Goal: Task Accomplishment & Management: Use online tool/utility

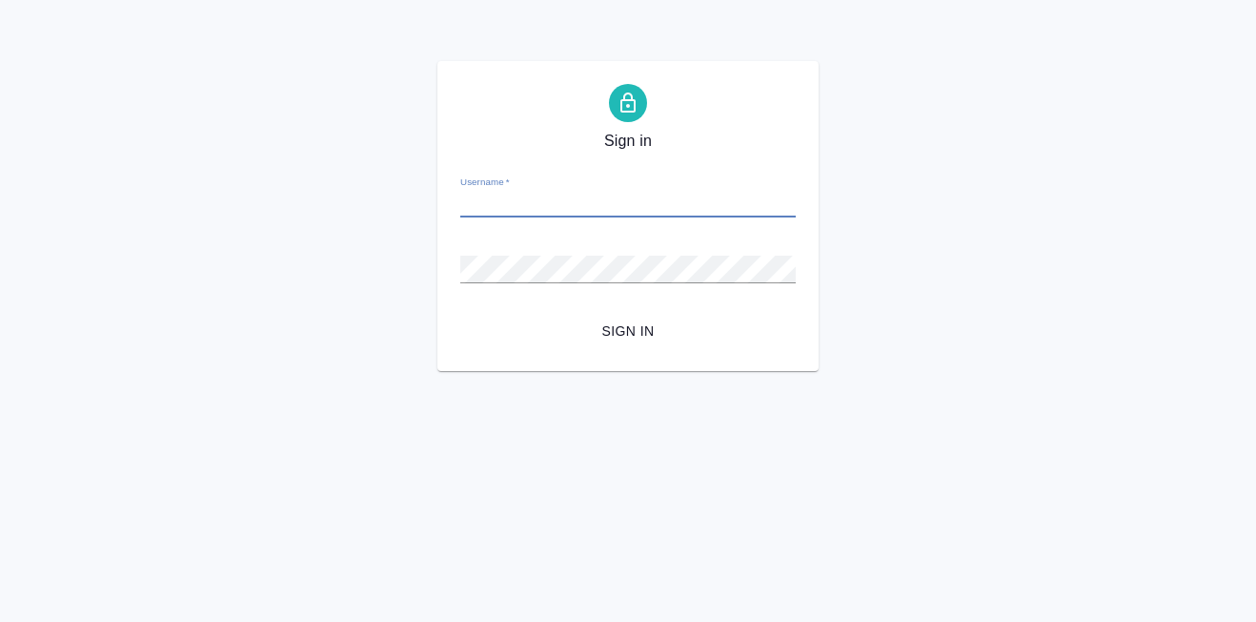
click at [500, 212] on input "Username   *" at bounding box center [628, 204] width 336 height 27
type input "[PERSON_NAME][EMAIL_ADDRESS][DOMAIN_NAME]"
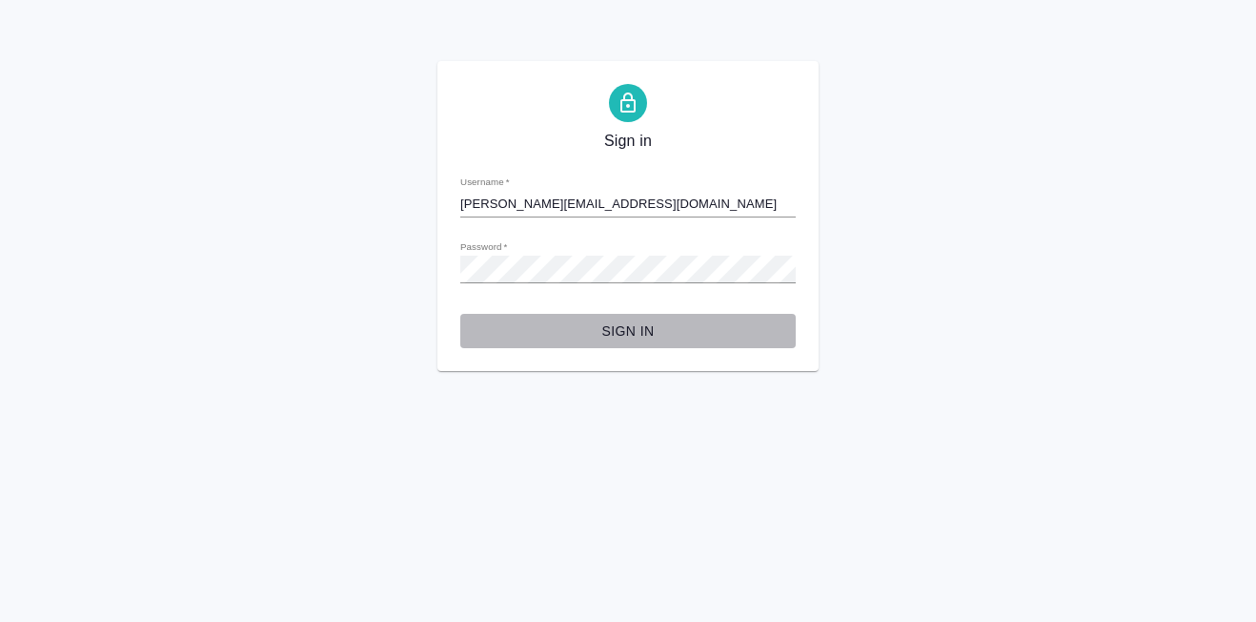
click at [613, 325] on span "Sign in" at bounding box center [628, 331] width 305 height 24
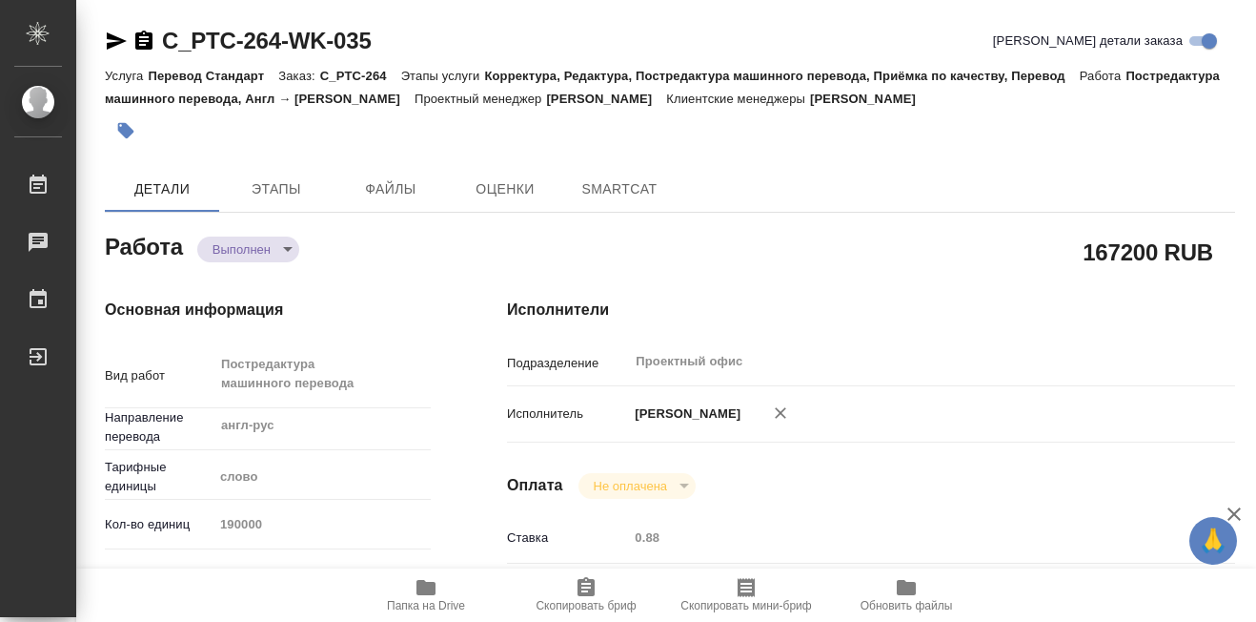
type textarea "x"
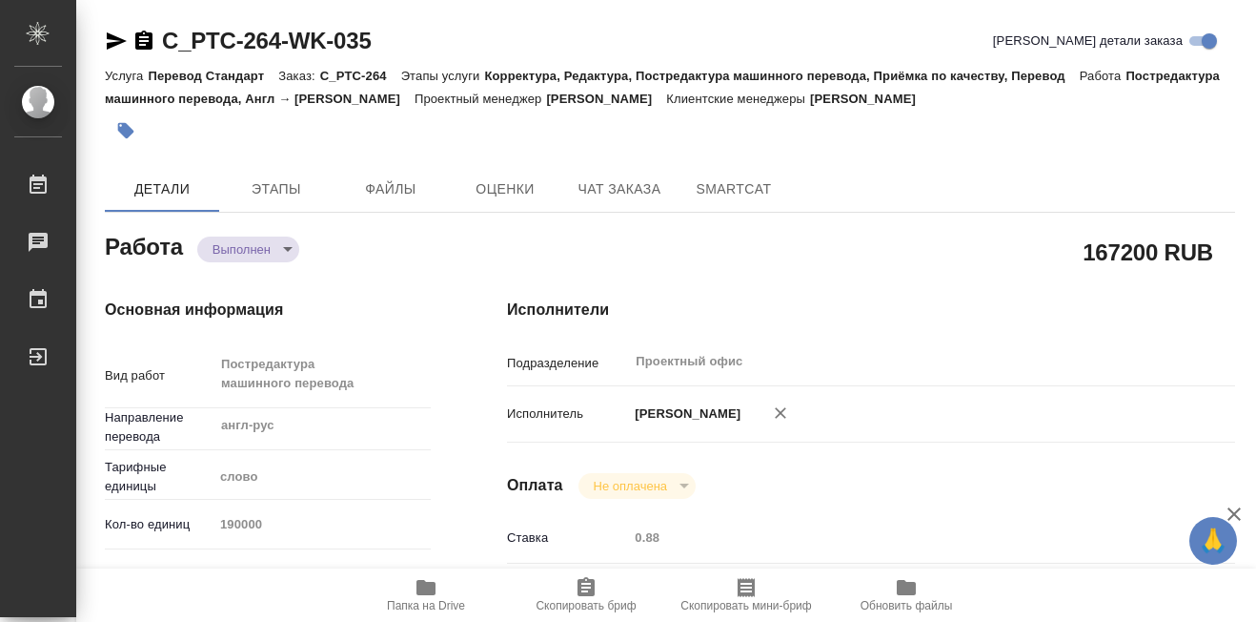
type textarea "x"
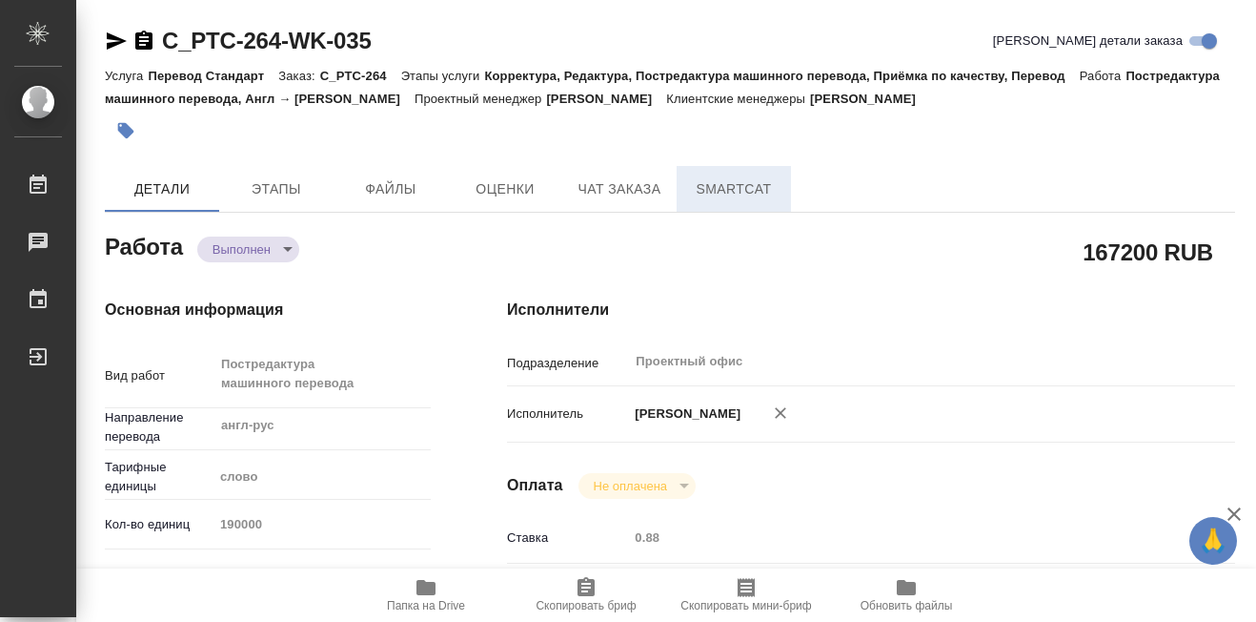
click at [722, 194] on span "SmartCat" at bounding box center [734, 189] width 92 height 24
type textarea "x"
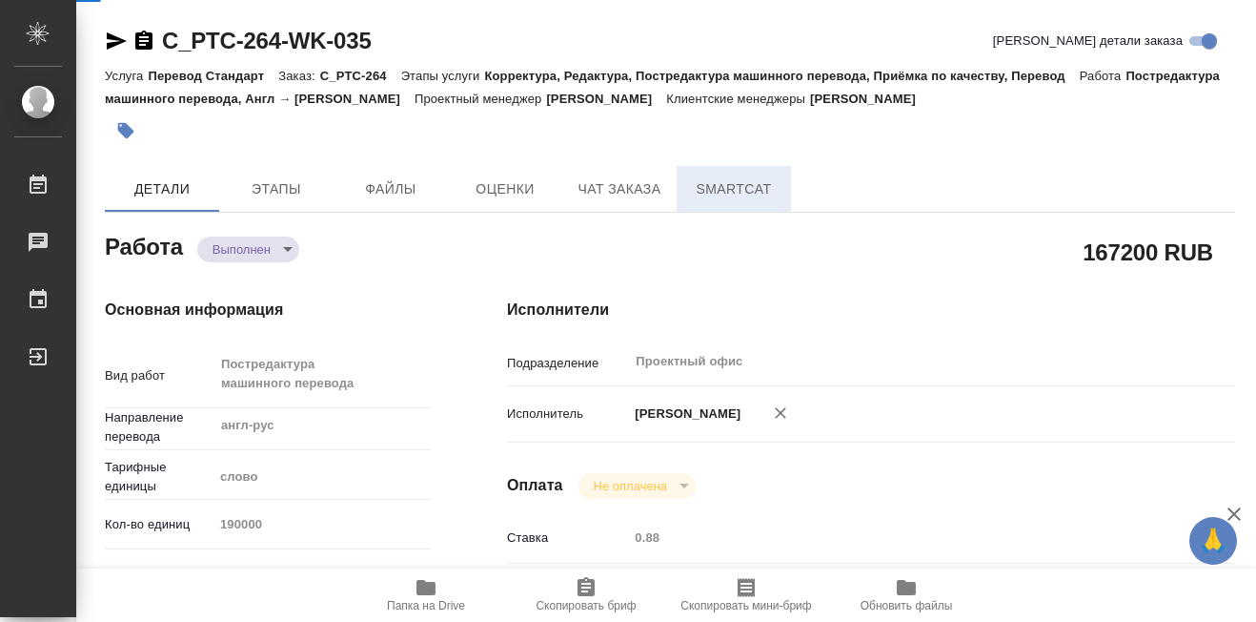
type textarea "x"
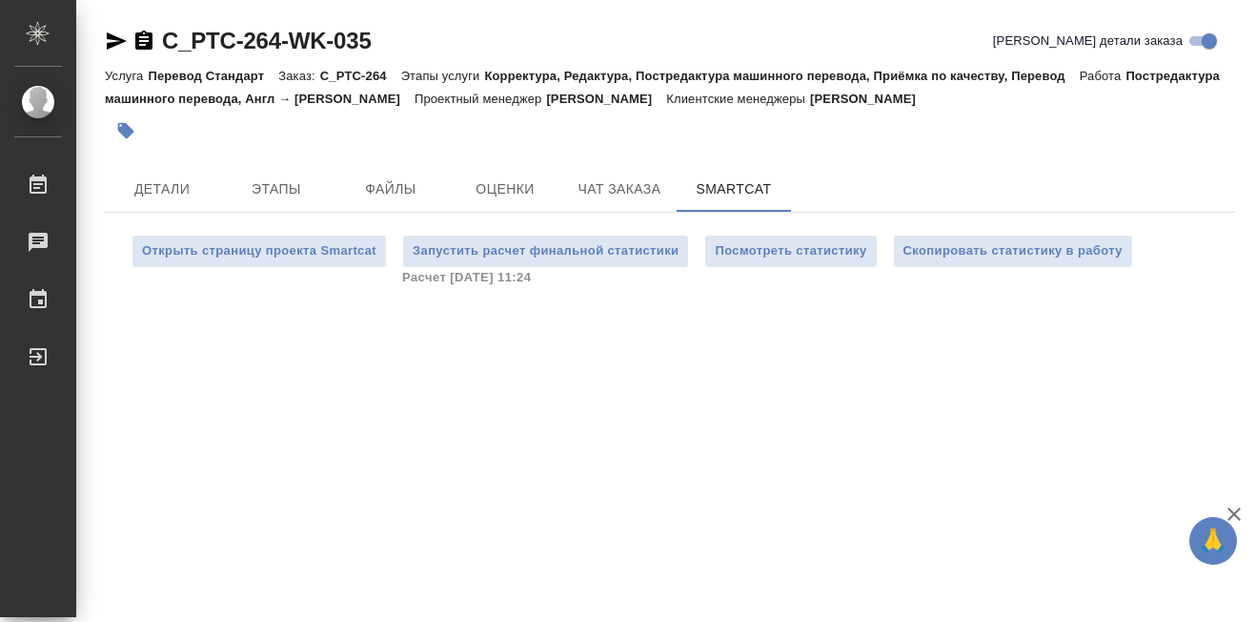
click at [455, 335] on div ".cls-1 fill:#fff; AWATERA [PERSON_NAME] 0 Чаты График Выйти C_PTC-264-WK-035 Кр…" at bounding box center [628, 311] width 1256 height 622
click at [786, 264] on button "Посмотреть статистику" at bounding box center [790, 251] width 173 height 33
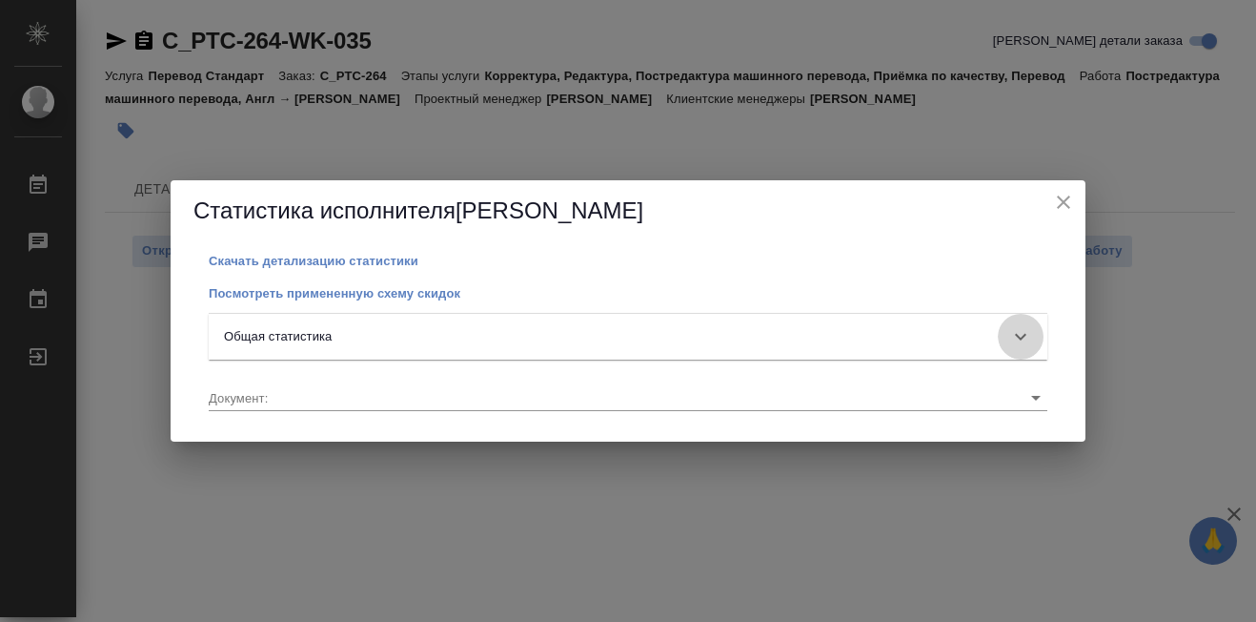
click at [1015, 335] on icon at bounding box center [1021, 336] width 23 height 23
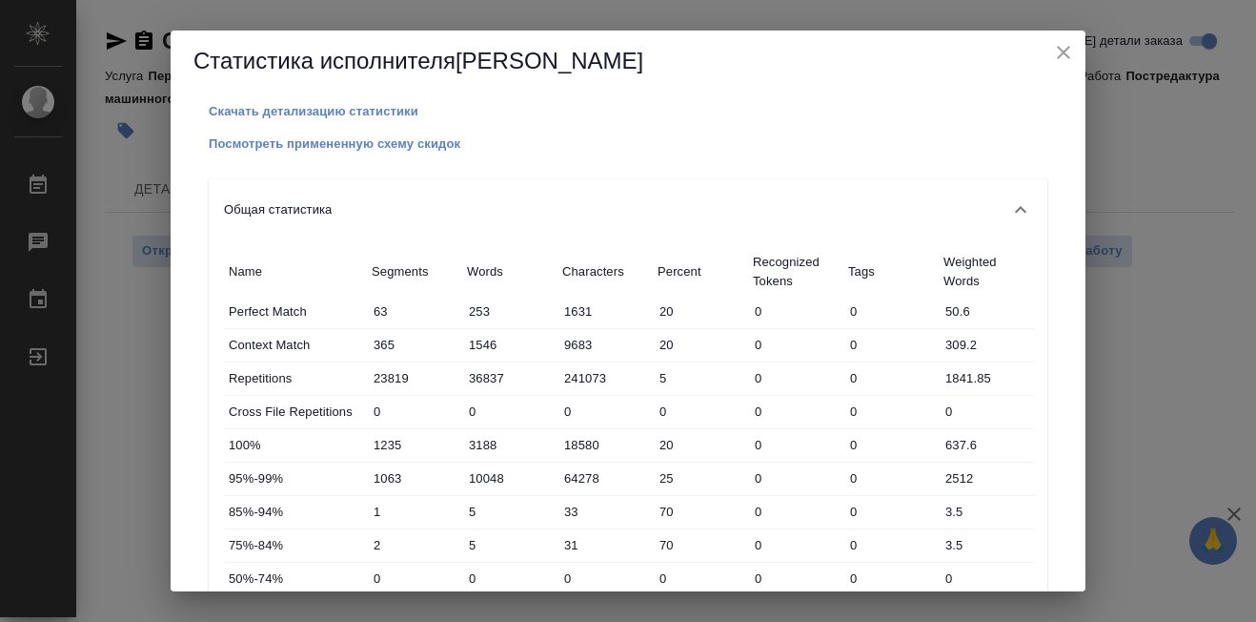
click at [1063, 50] on icon "close" at bounding box center [1063, 52] width 23 height 23
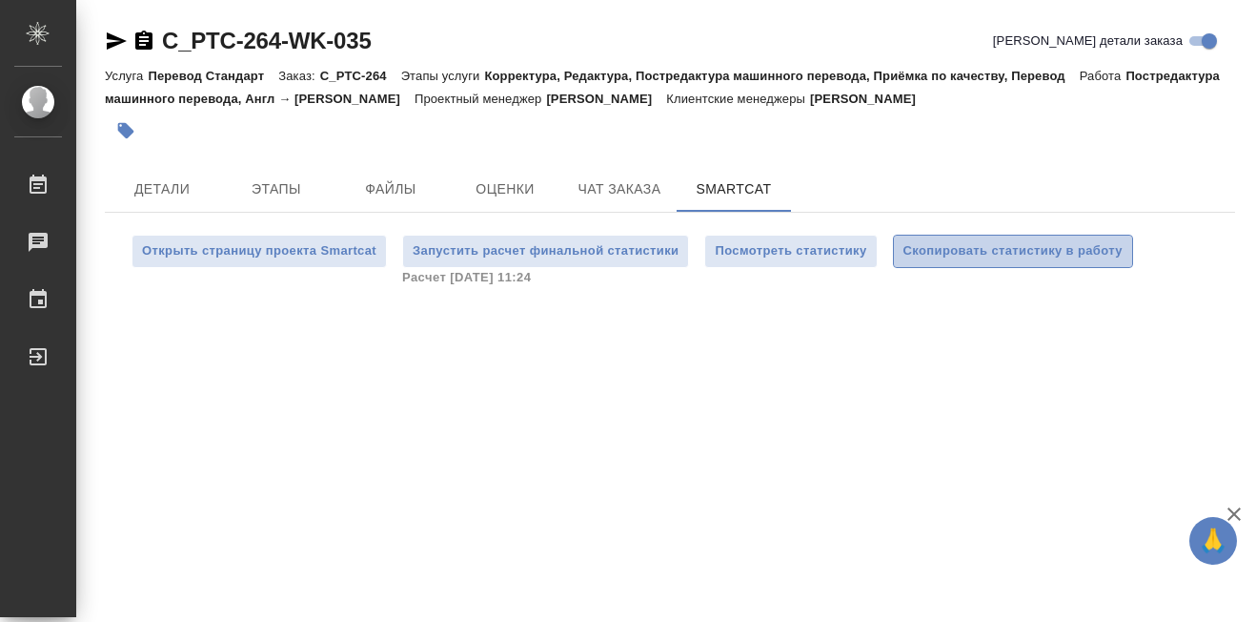
click at [980, 252] on span "Скопировать статистику в работу" at bounding box center [1013, 251] width 219 height 22
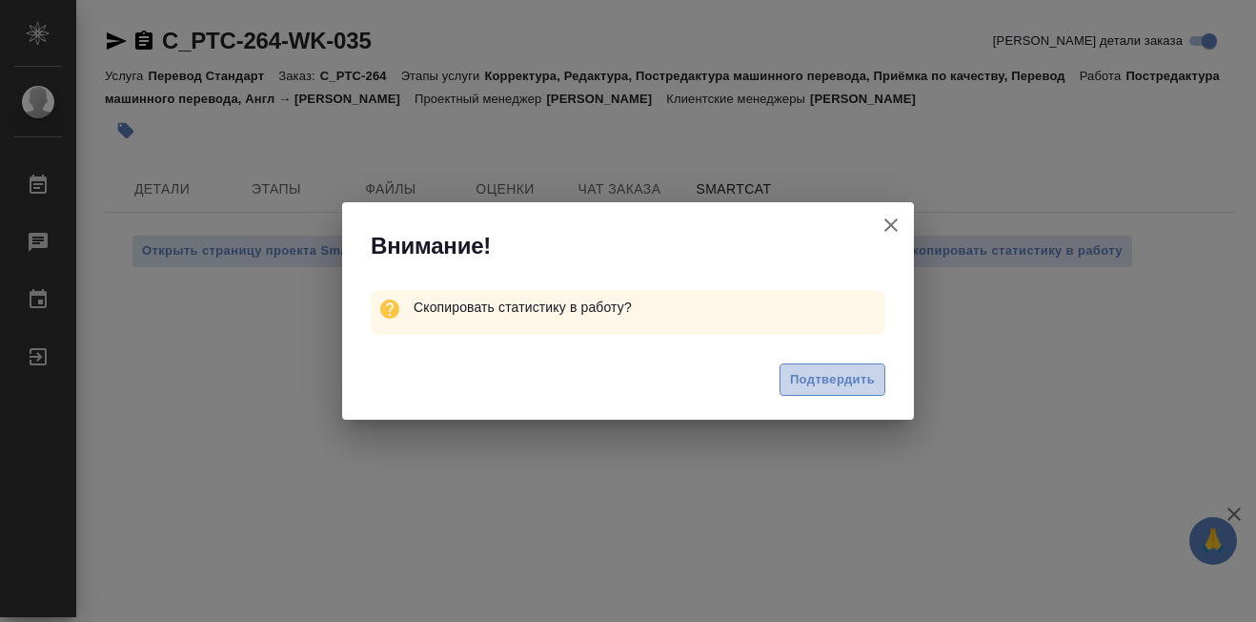
click at [828, 379] on span "Подтвердить" at bounding box center [832, 380] width 85 height 22
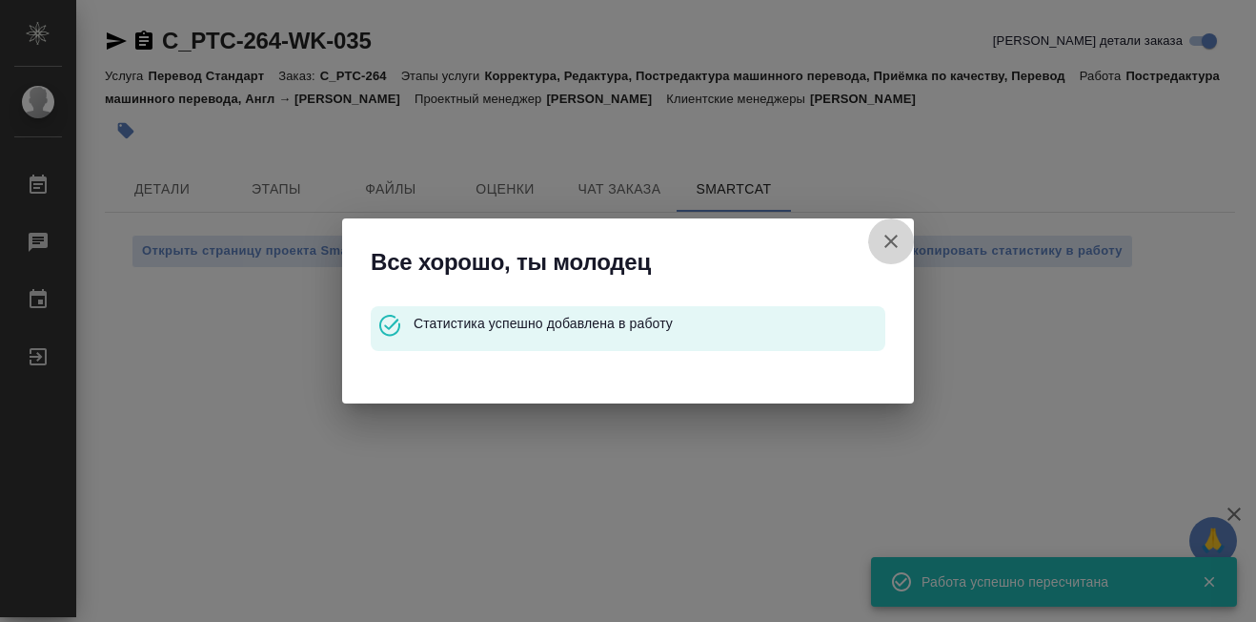
click at [891, 246] on icon "button" at bounding box center [891, 241] width 23 height 23
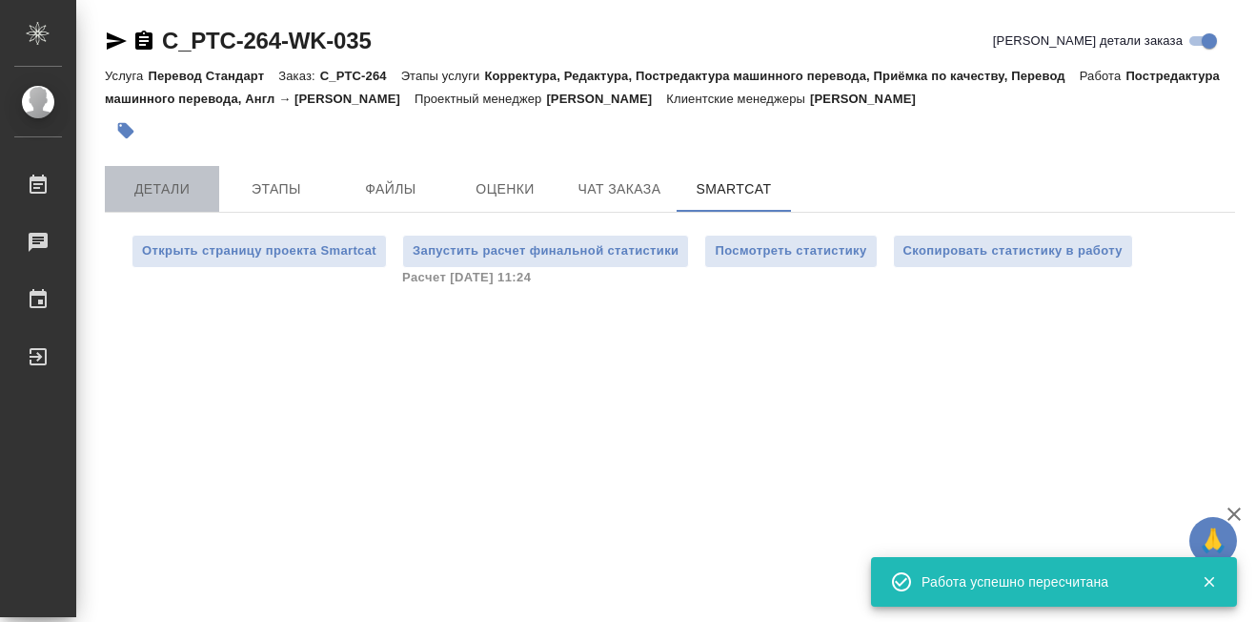
click at [173, 186] on span "Детали" at bounding box center [162, 189] width 92 height 24
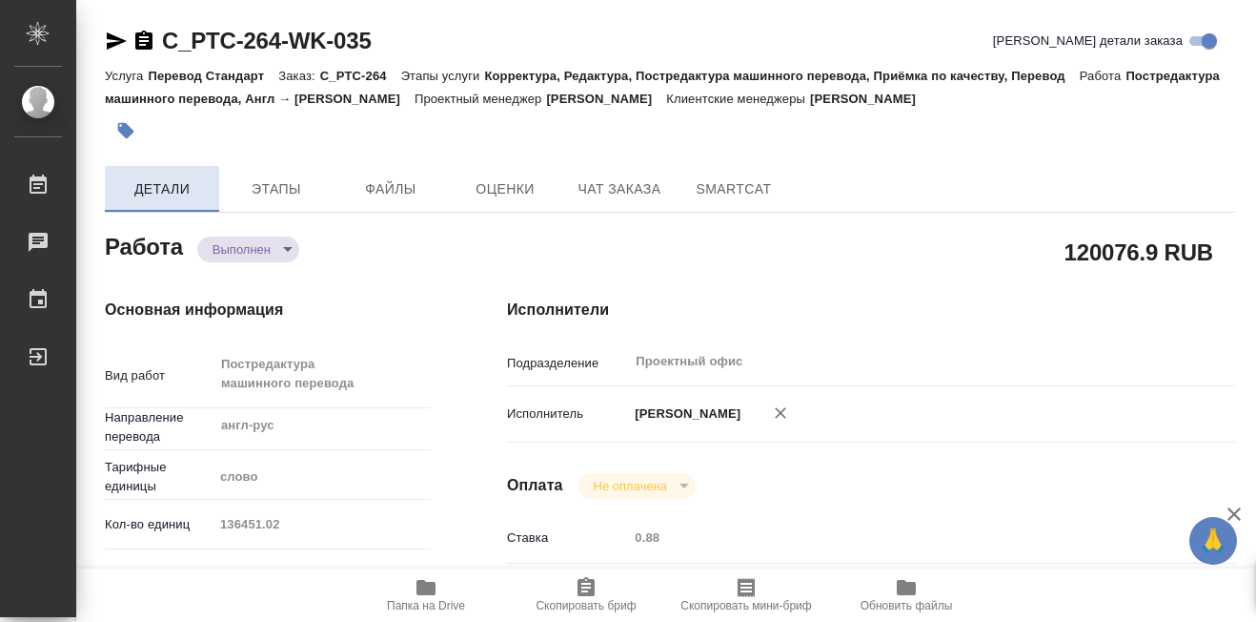
type textarea "x"
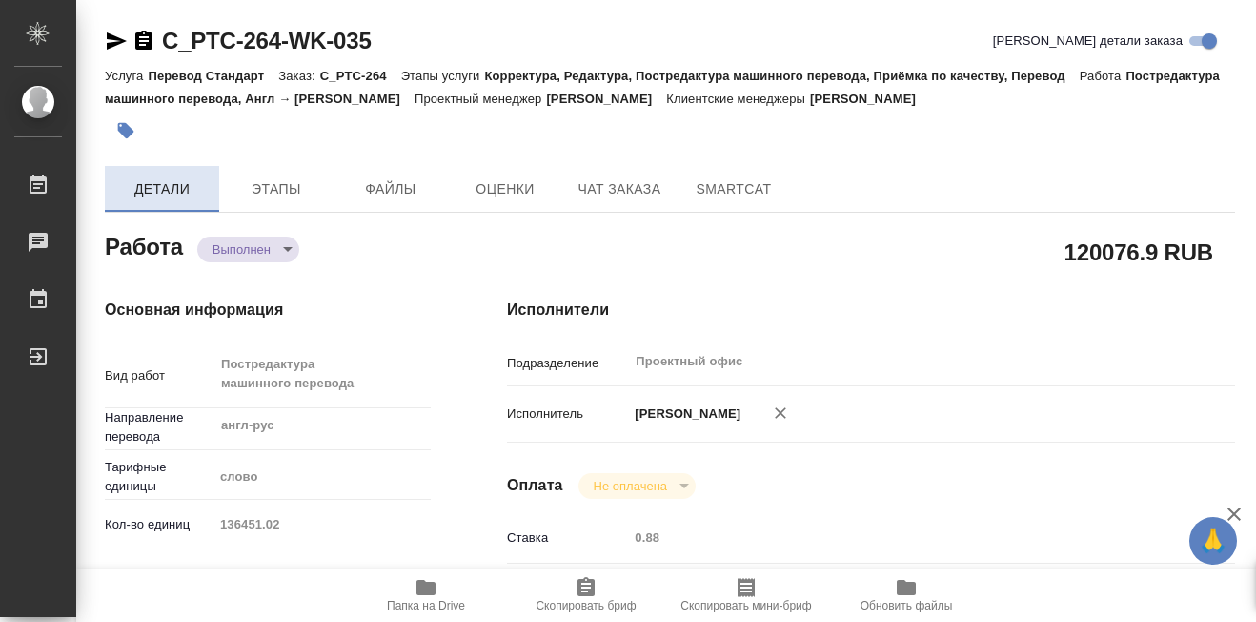
type textarea "x"
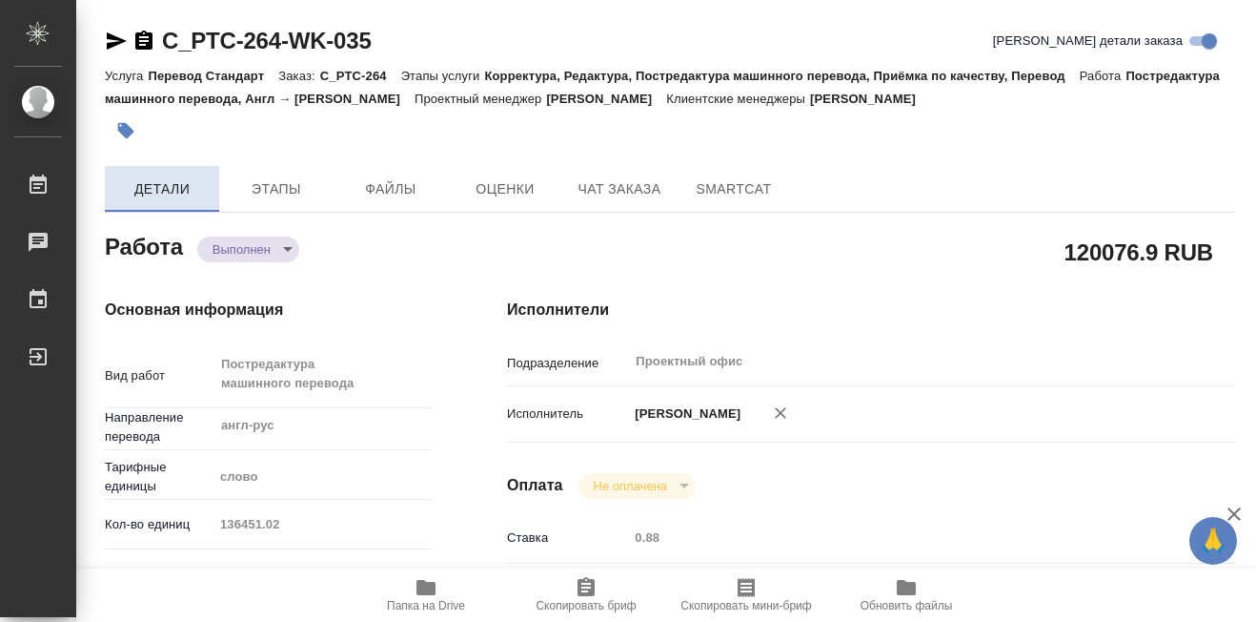
type textarea "x"
